Goal: Task Accomplishment & Management: Use online tool/utility

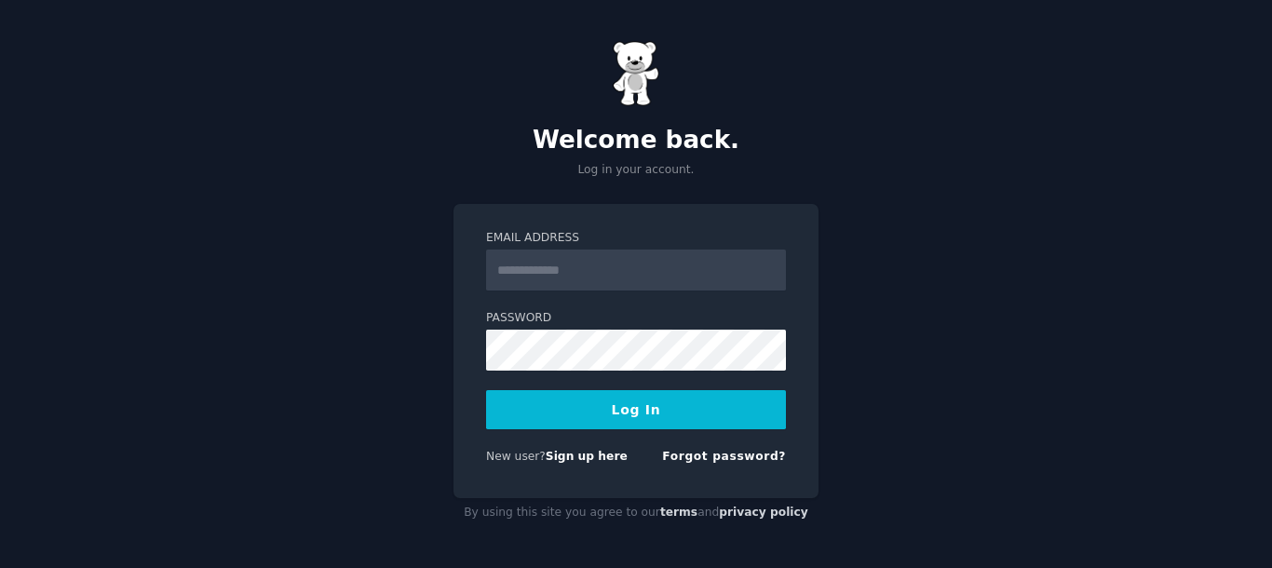
click at [221, 330] on div "Welcome back. Log in your account. Email Address Password Log In New user? Sign…" at bounding box center [636, 284] width 1272 height 568
click at [577, 249] on div "Email Address" at bounding box center [636, 260] width 300 height 61
click at [570, 268] on input "Email Address" at bounding box center [636, 270] width 300 height 41
type input "**********"
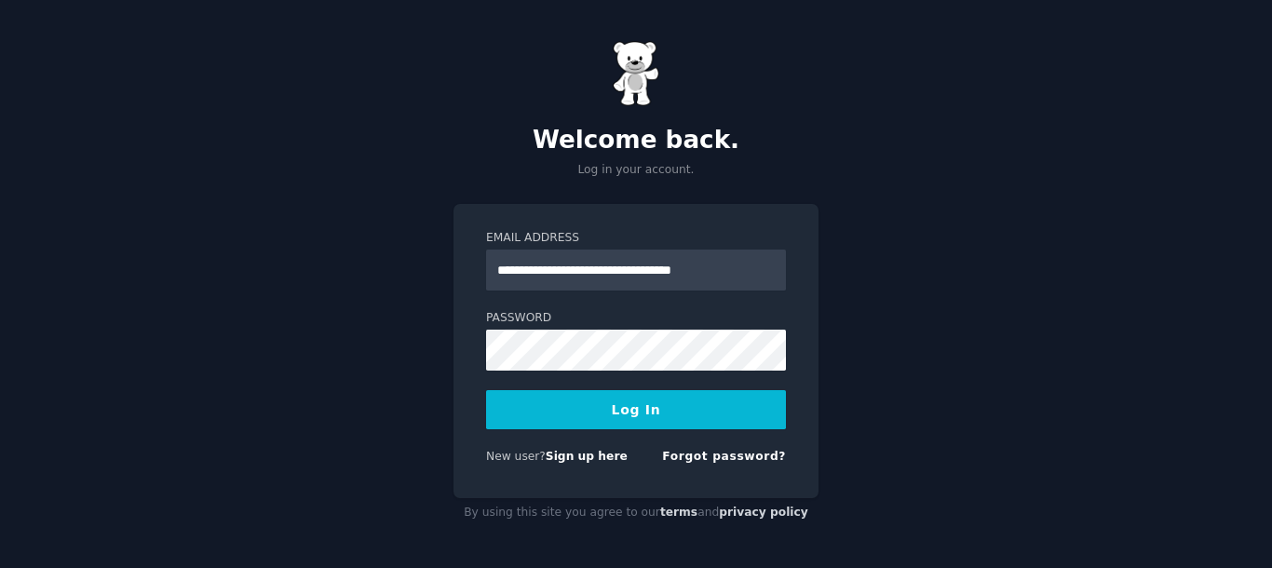
click at [646, 397] on button "Log In" at bounding box center [636, 409] width 300 height 39
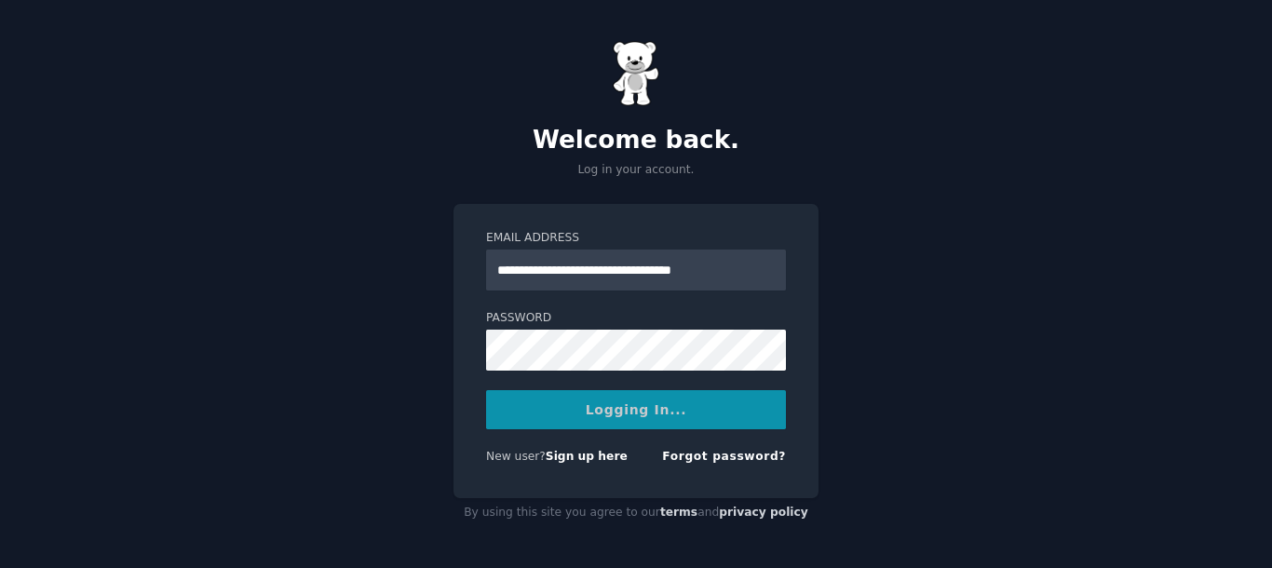
scroll to position [0, 0]
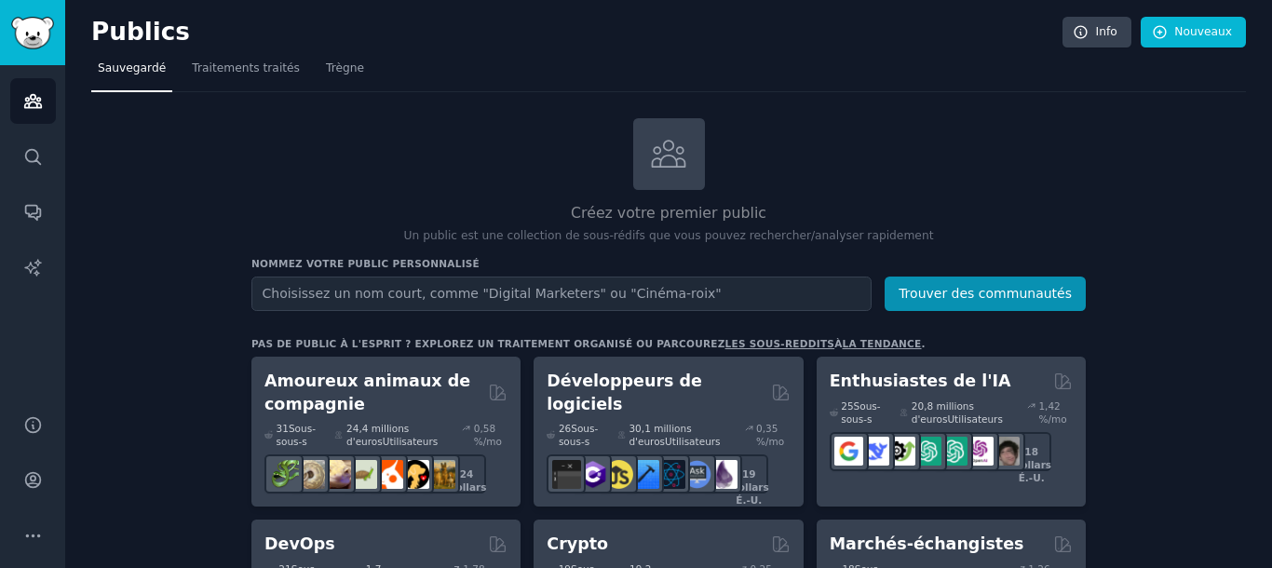
scroll to position [95, 0]
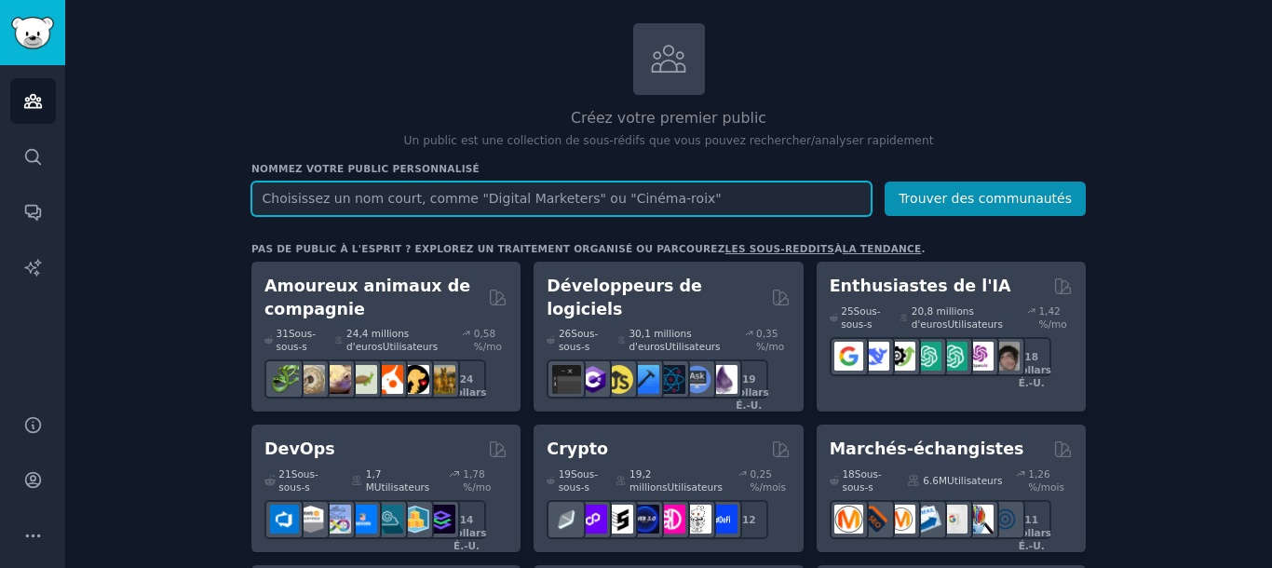
click at [704, 203] on input "text" at bounding box center [561, 199] width 620 height 34
click at [608, 212] on input "text" at bounding box center [561, 199] width 620 height 34
click at [885, 182] on button "Trouver des communautés" at bounding box center [985, 199] width 201 height 34
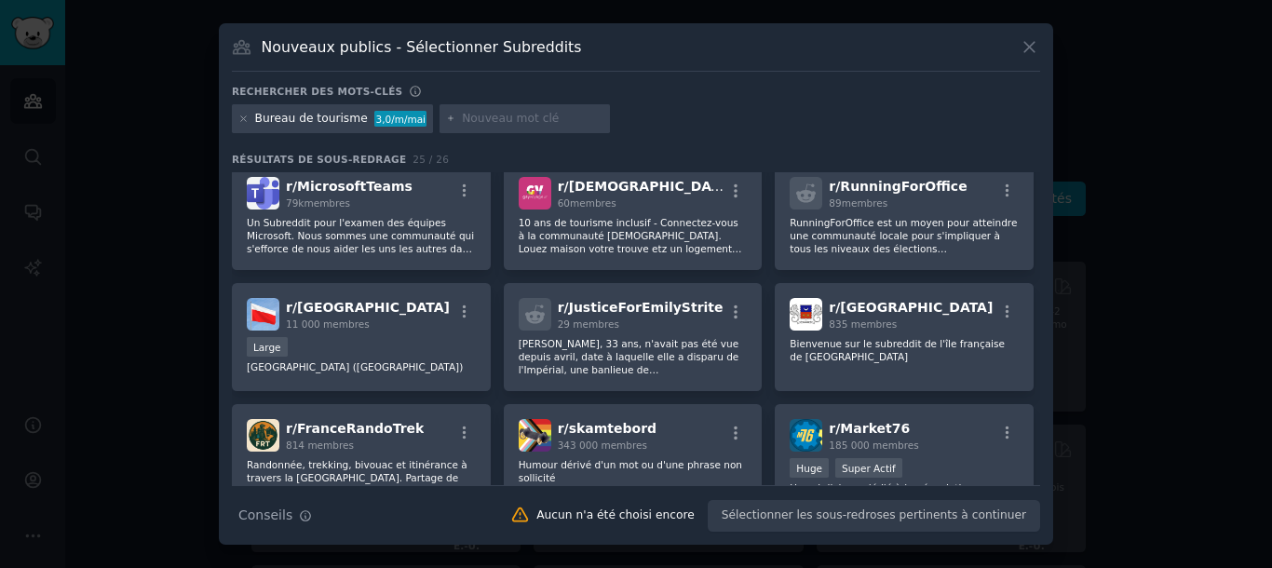
scroll to position [246, 0]
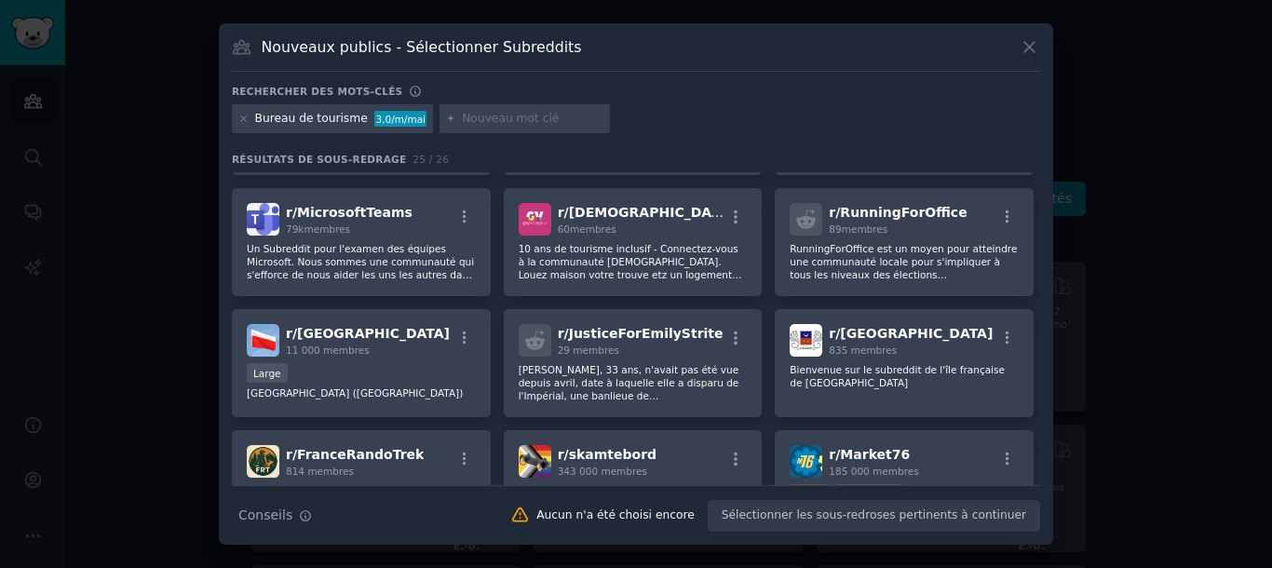
click at [1031, 41] on icon at bounding box center [1030, 47] width 20 height 20
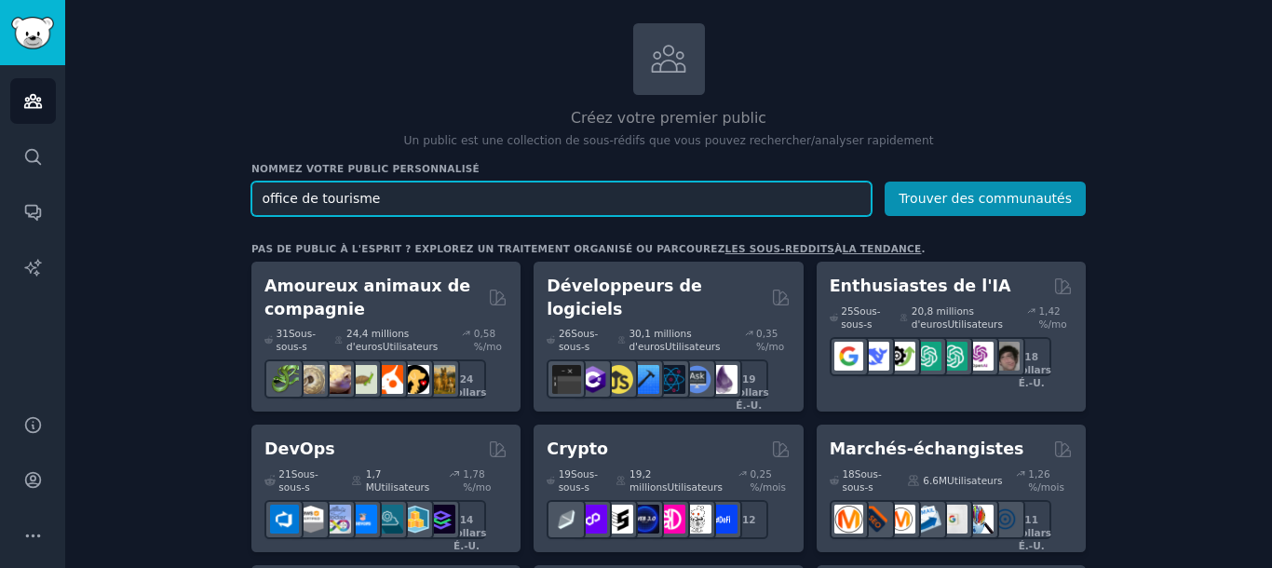
drag, startPoint x: 400, startPoint y: 200, endPoint x: 95, endPoint y: 223, distance: 306.2
click at [251, 216] on input "office de tourisme" at bounding box center [561, 199] width 620 height 34
type input "o"
type input "tourist office"
click at [885, 182] on button "Trouver des communautés" at bounding box center [985, 199] width 201 height 34
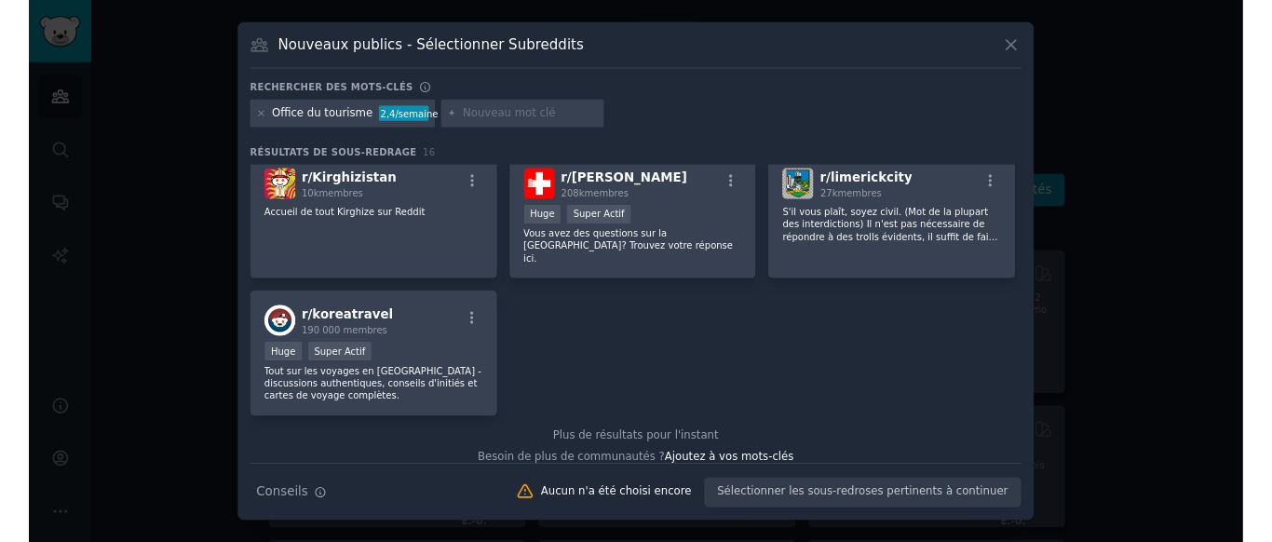
scroll to position [566, 0]
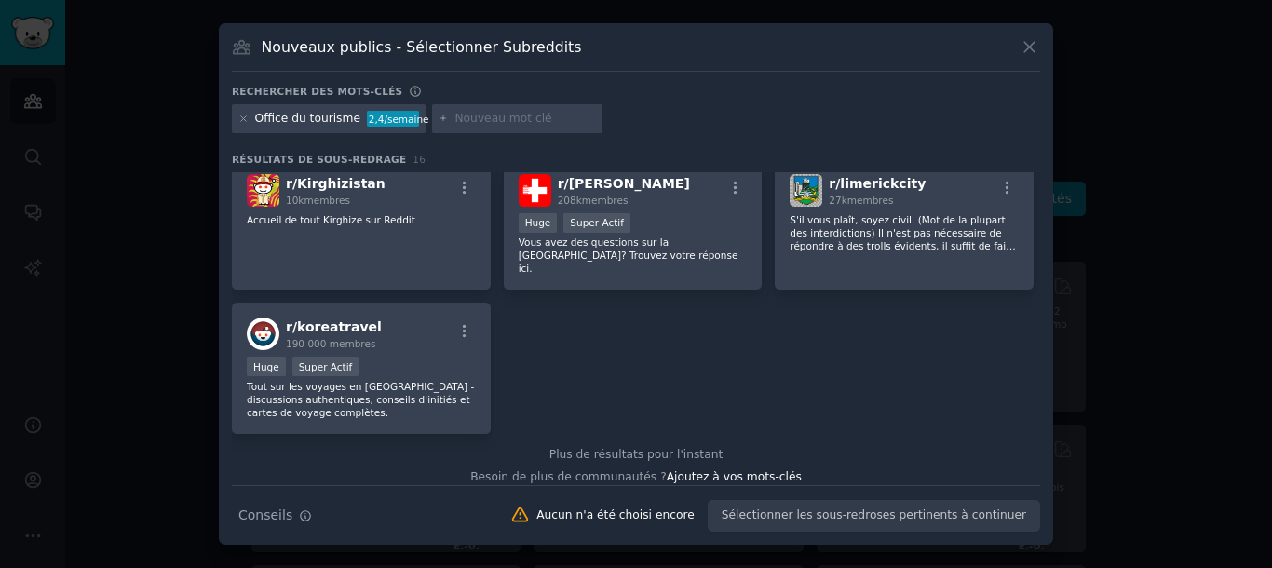
click at [1037, 47] on icon at bounding box center [1030, 47] width 20 height 20
